Goal: Task Accomplishment & Management: Use online tool/utility

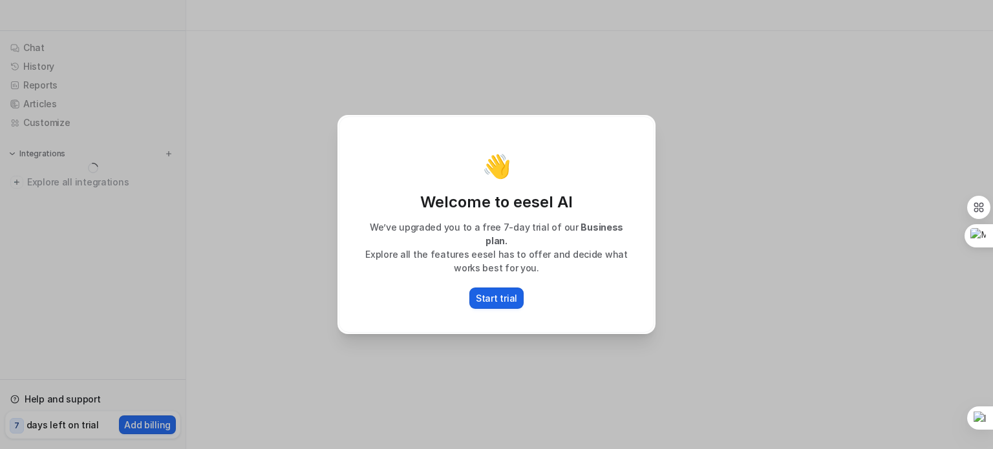
click at [479, 292] on p "Start trial" at bounding box center [496, 299] width 41 height 14
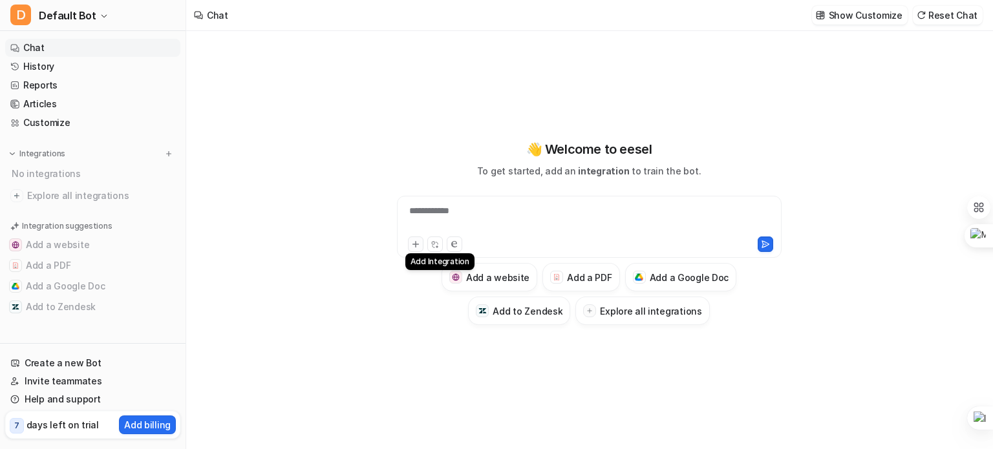
type textarea "**********"
click at [416, 248] on icon at bounding box center [415, 244] width 9 height 9
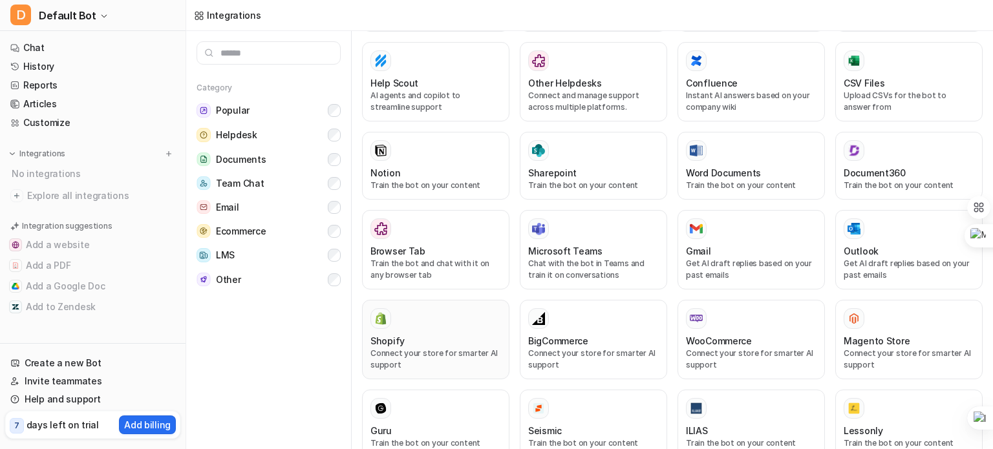
scroll to position [368, 0]
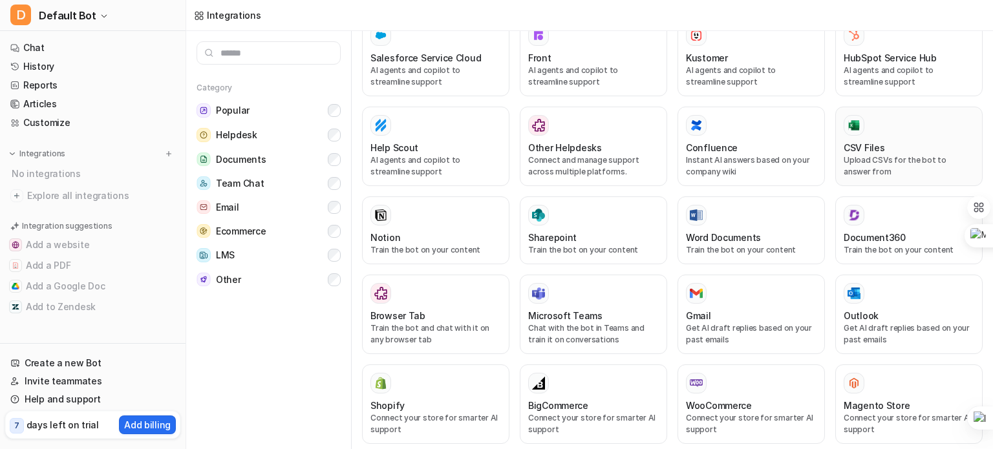
click at [888, 141] on div "CSV Files" at bounding box center [909, 148] width 131 height 14
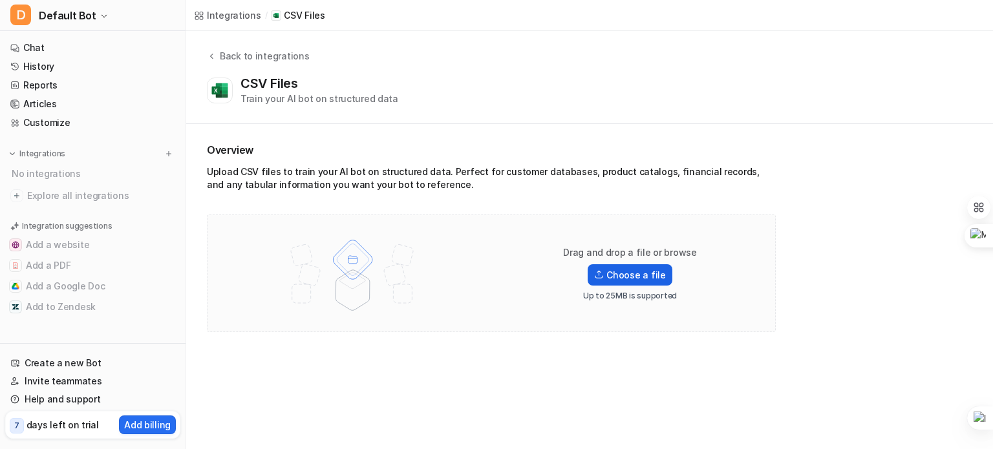
click at [623, 274] on label "Choose a file" at bounding box center [630, 274] width 84 height 21
click at [0, 0] on input "Choose a file" at bounding box center [0, 0] width 0 height 0
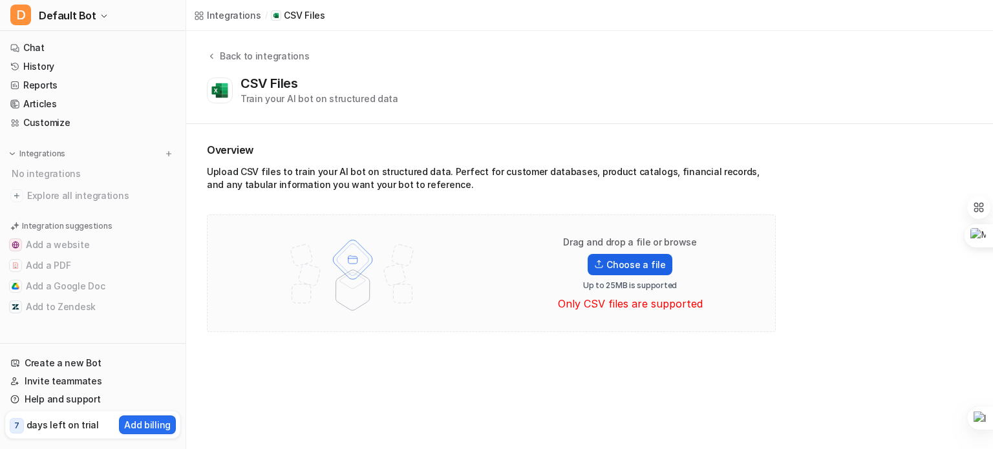
click at [627, 268] on label "Choose a file" at bounding box center [630, 264] width 84 height 21
click at [0, 0] on input "Choose a file" at bounding box center [0, 0] width 0 height 0
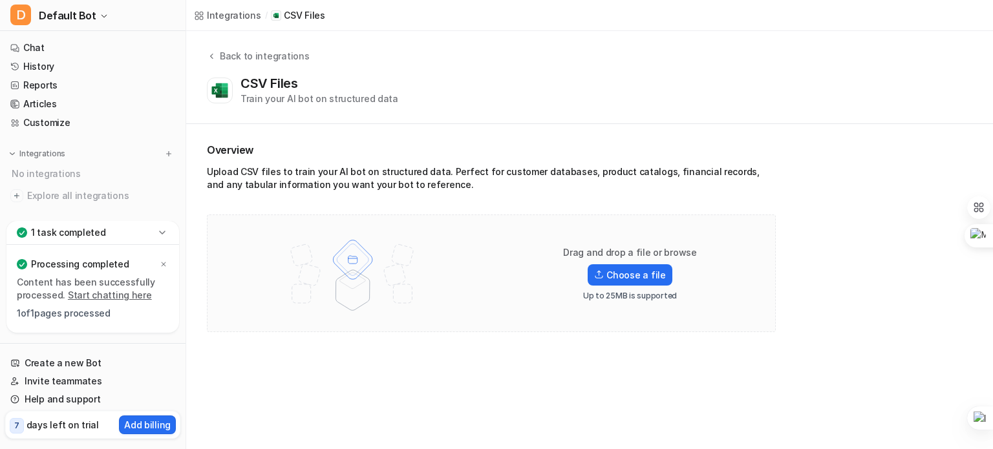
click at [83, 297] on link "Start chatting here" at bounding box center [110, 295] width 84 height 11
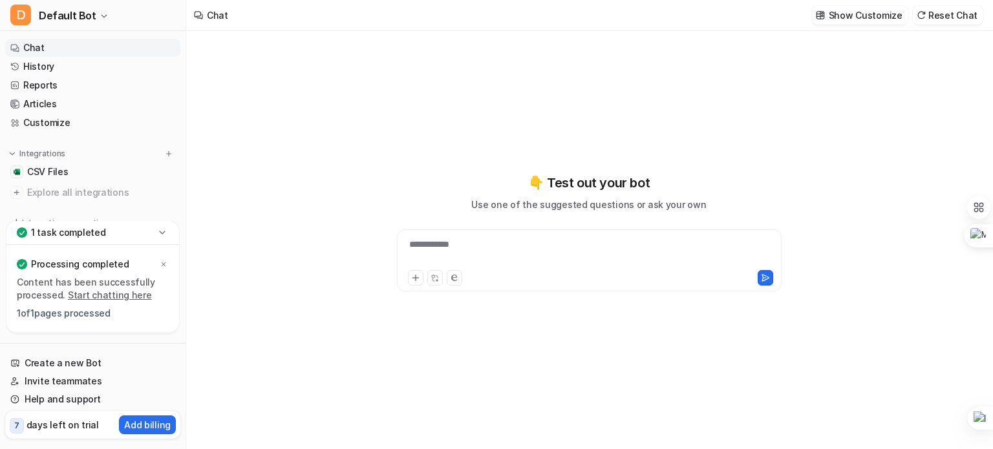
click at [443, 244] on div "**********" at bounding box center [589, 253] width 378 height 30
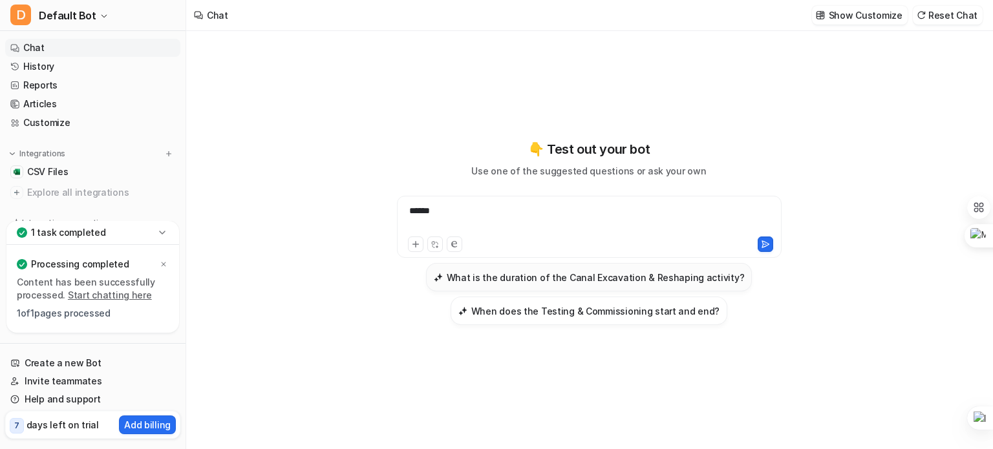
click at [484, 276] on h3 "What is the duration of the Canal Excavation & Reshaping activity?" at bounding box center [596, 278] width 298 height 14
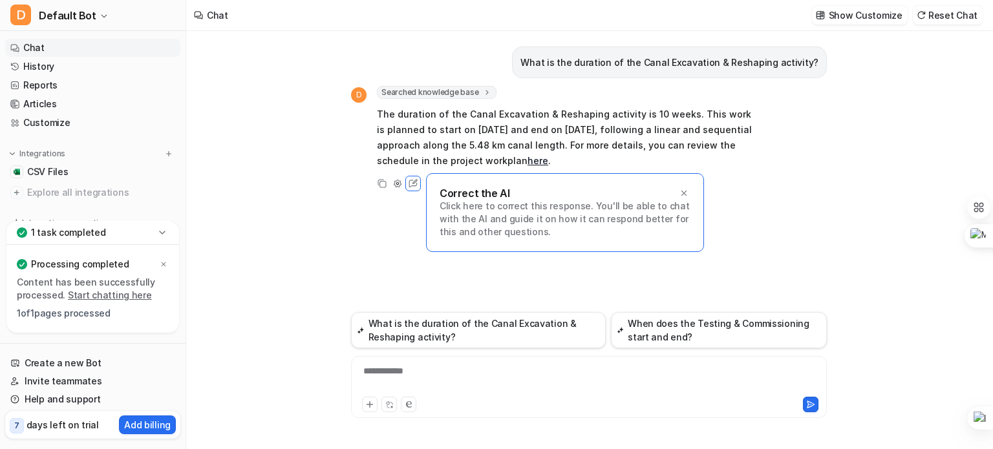
click at [532, 160] on link "here" at bounding box center [538, 160] width 21 height 11
click at [430, 370] on div at bounding box center [588, 380] width 469 height 30
click at [0, 0] on span "**********" at bounding box center [0, 0] width 0 height 0
click at [0, 0] on span "********" at bounding box center [0, 0] width 0 height 0
click at [810, 404] on icon at bounding box center [810, 404] width 9 height 9
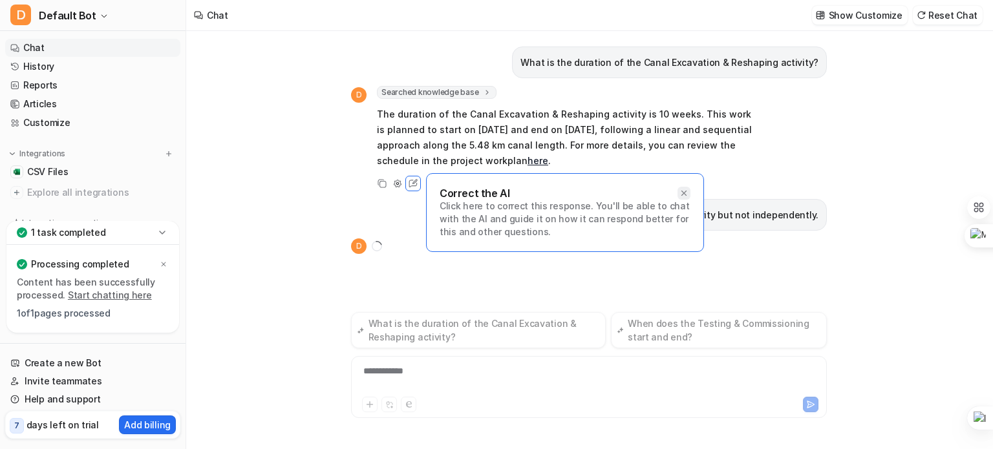
click at [681, 192] on icon at bounding box center [684, 193] width 9 height 9
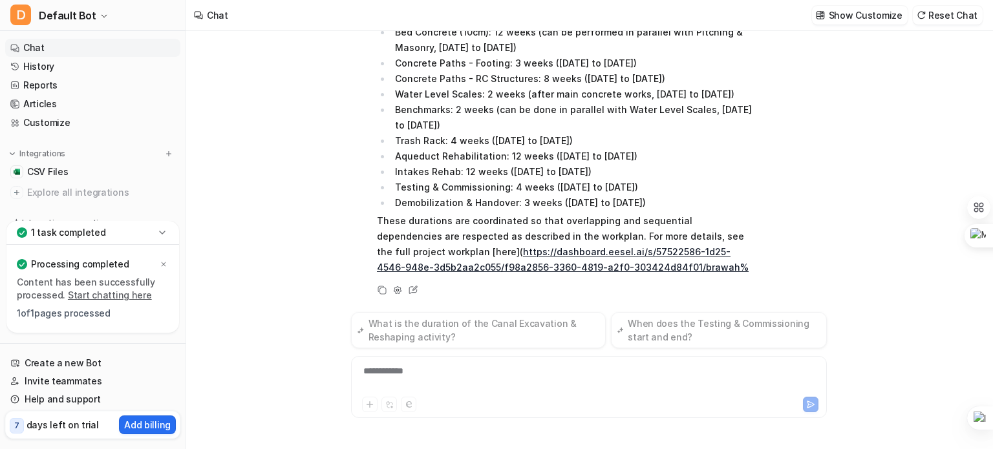
scroll to position [314, 0]
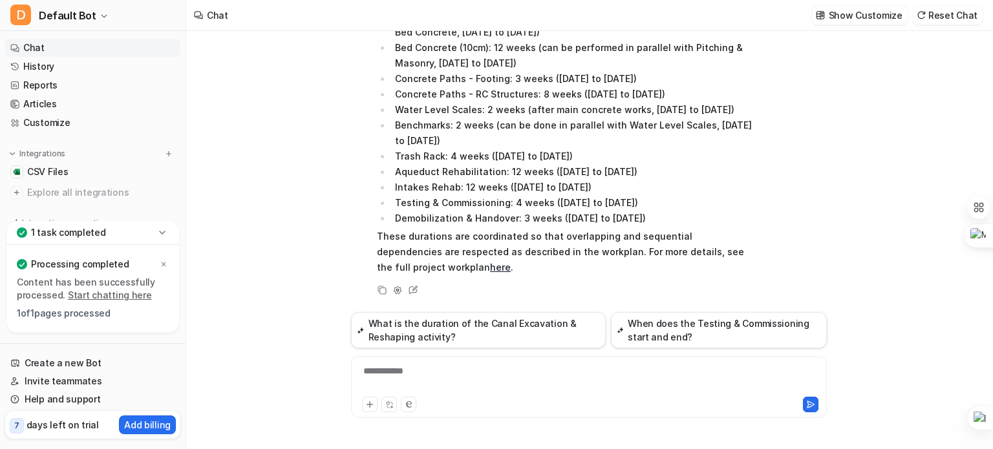
click at [490, 266] on link "here" at bounding box center [500, 267] width 21 height 11
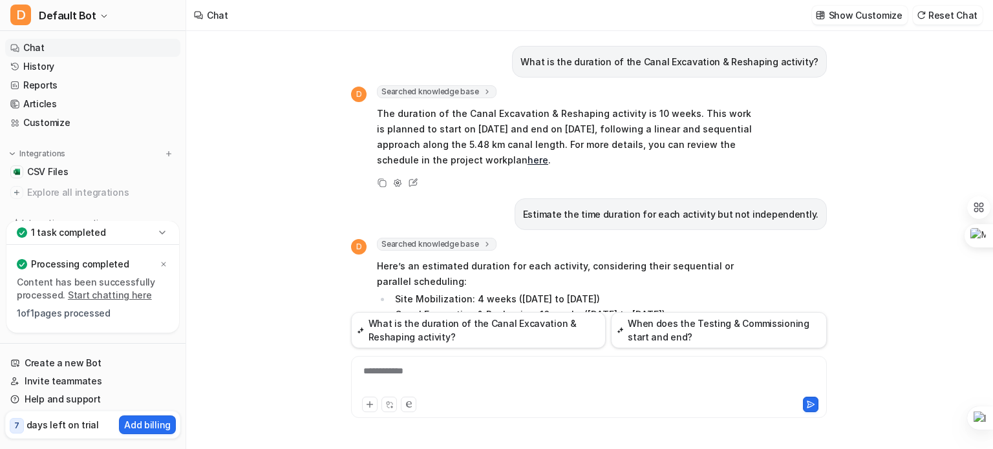
scroll to position [0, 0]
